Goal: Task Accomplishment & Management: Use online tool/utility

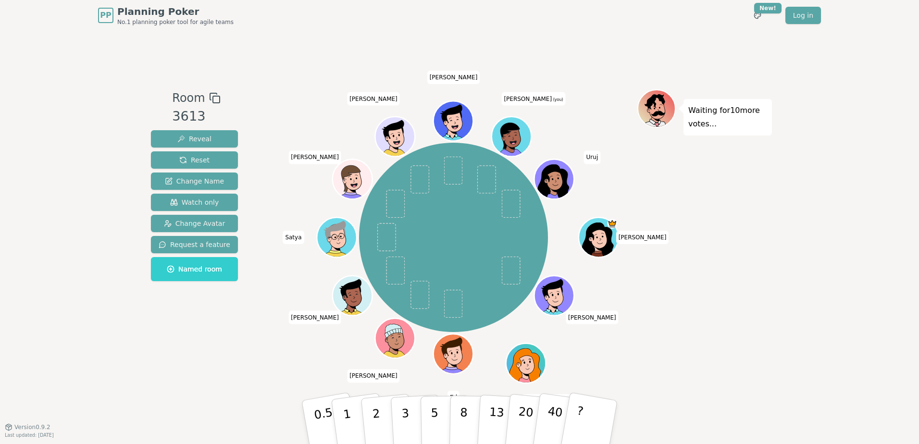
click at [214, 411] on div "Room 3613 Reveal Reset Change Name Watch only Change Avatar Request a feature N…" at bounding box center [459, 229] width 625 height 396
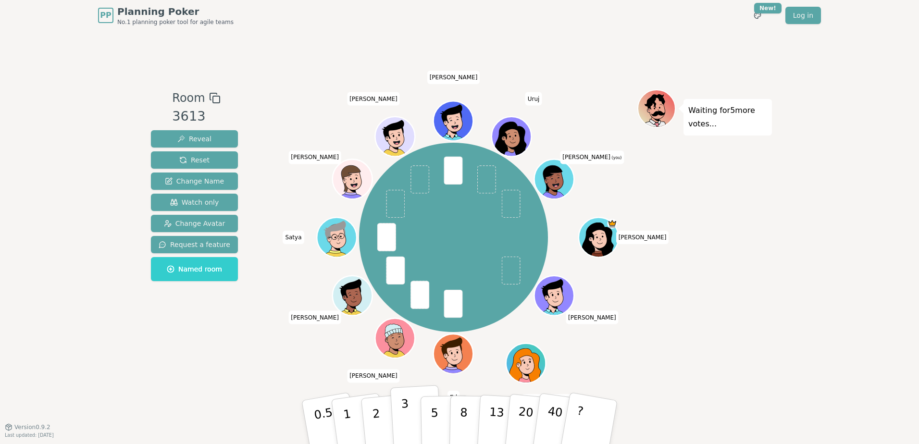
click at [404, 412] on p "3" at bounding box center [406, 423] width 11 height 52
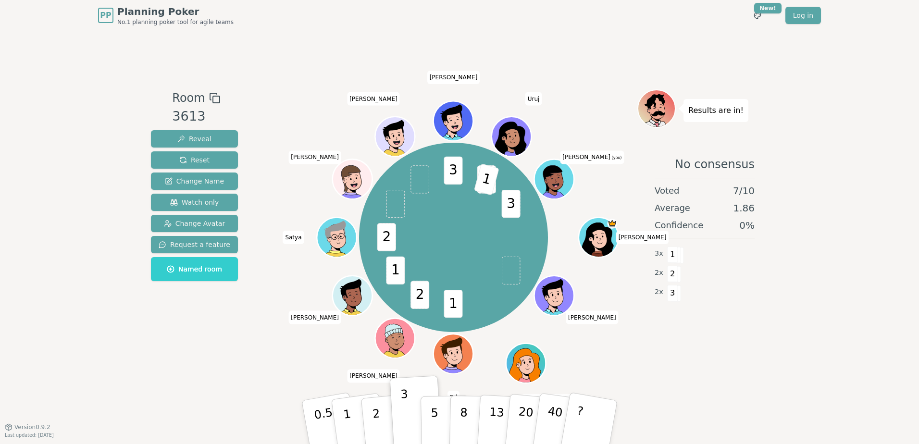
click at [64, 277] on div "PP Planning Poker No.1 planning poker tool for agile teams Toggle theme New! Lo…" at bounding box center [459, 222] width 919 height 444
click at [112, 250] on div "PP Planning Poker No.1 planning poker tool for agile teams Toggle theme New! Lo…" at bounding box center [459, 222] width 919 height 444
click at [371, 420] on button "2" at bounding box center [387, 423] width 55 height 76
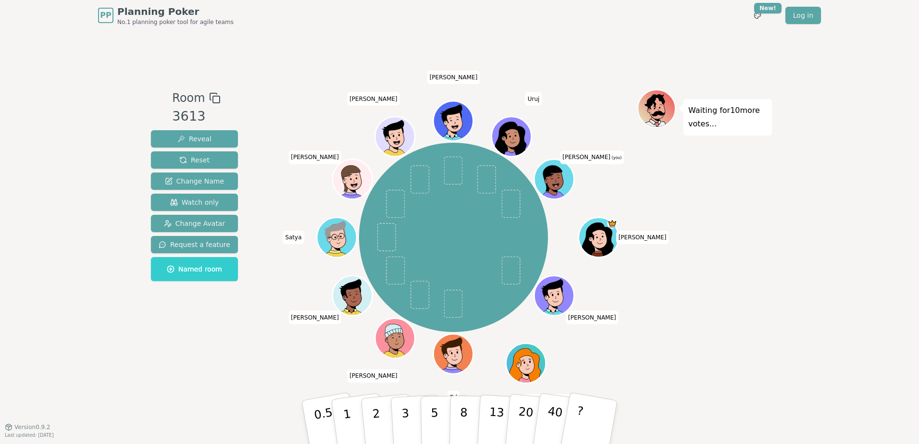
click at [287, 378] on div "Room 3613 Reveal Reset Change Name Watch only Change Avatar Request a feature N…" at bounding box center [459, 229] width 625 height 396
click at [406, 411] on p "3" at bounding box center [406, 423] width 11 height 52
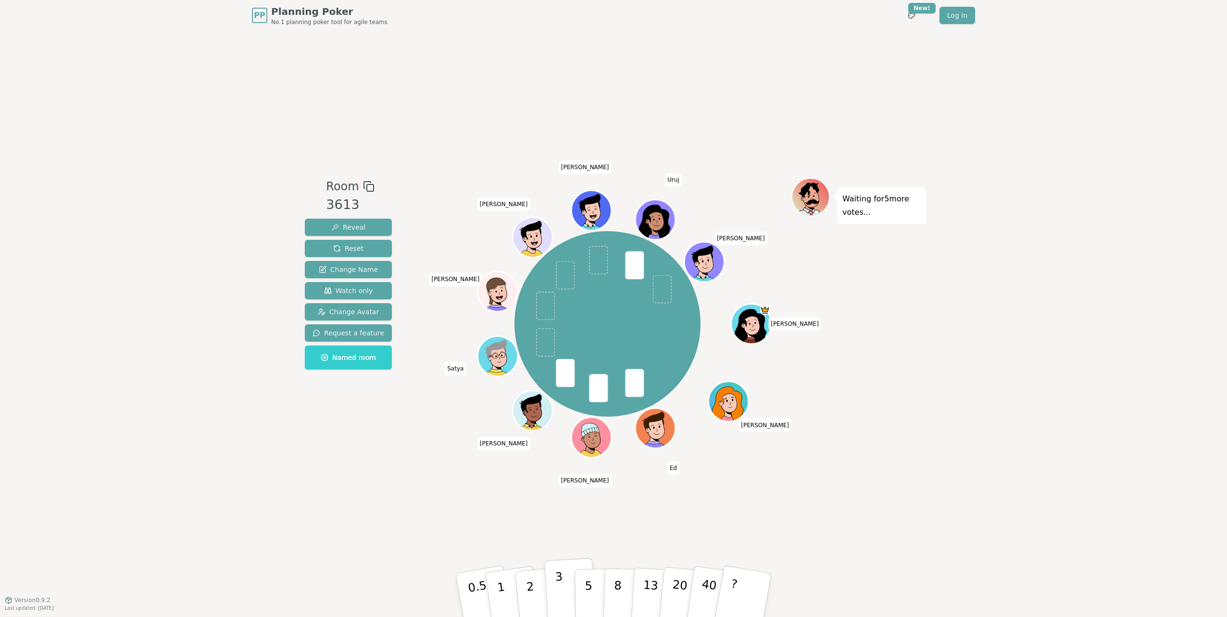
click at [552, 444] on button "3" at bounding box center [570, 595] width 52 height 75
click at [565, 444] on button "3" at bounding box center [570, 595] width 52 height 75
click at [560, 444] on button "3" at bounding box center [570, 595] width 52 height 75
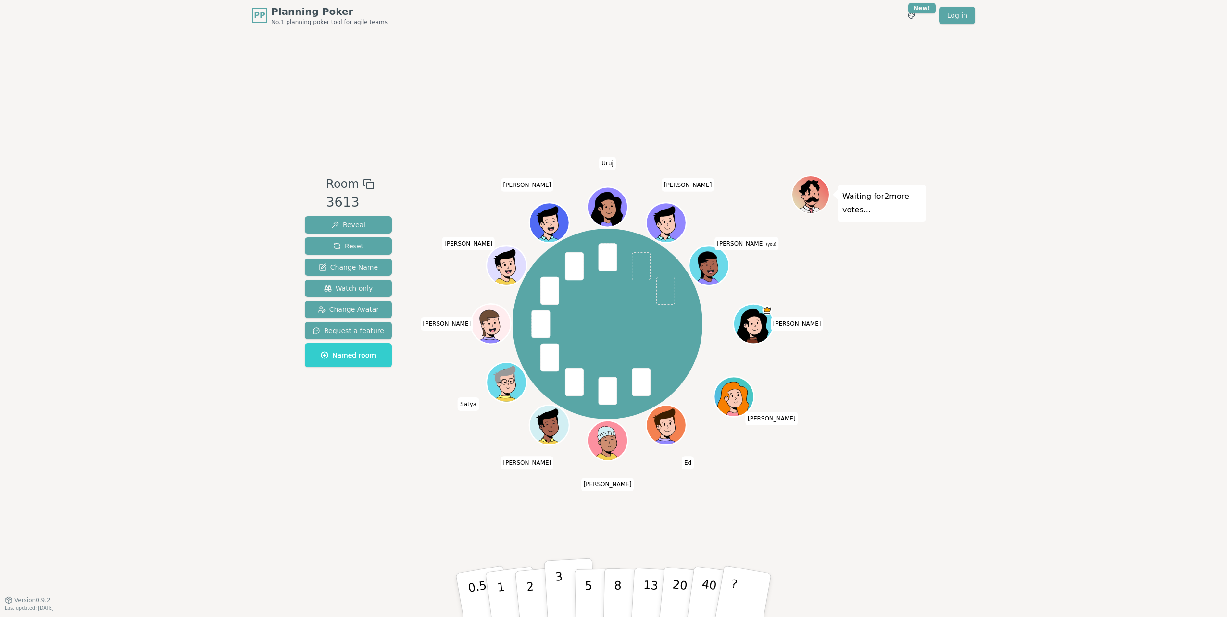
click at [553, 575] on button "3" at bounding box center [570, 595] width 52 height 75
